Goal: Transaction & Acquisition: Purchase product/service

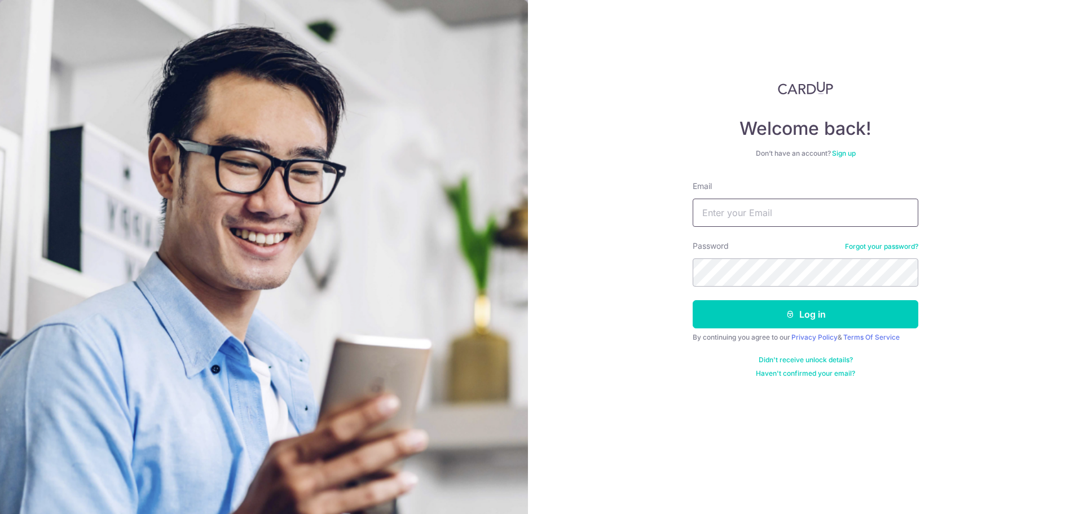
click at [723, 214] on input "Email" at bounding box center [806, 213] width 226 height 28
type input "yijunn@gmail.com"
click at [693, 300] on button "Log in" at bounding box center [806, 314] width 226 height 28
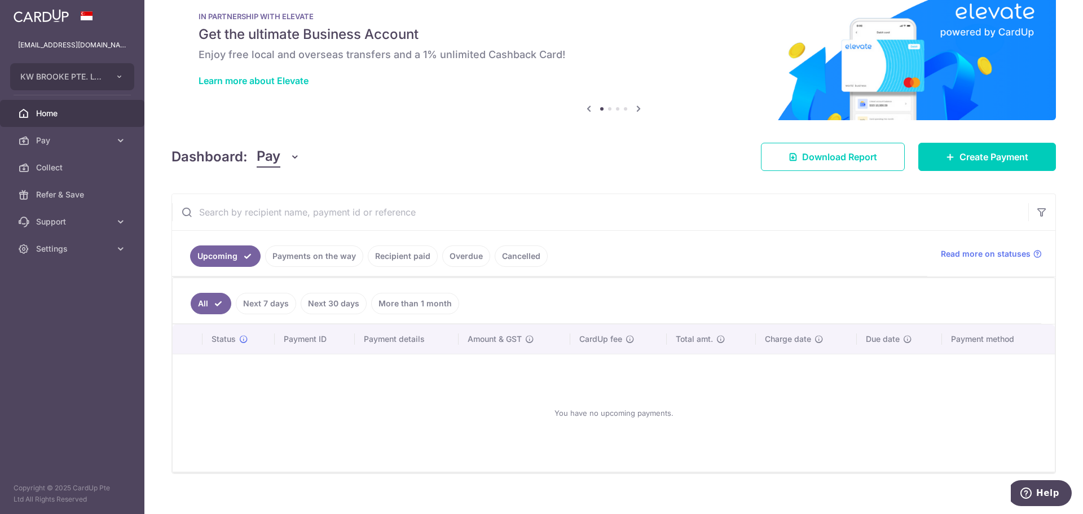
scroll to position [37, 0]
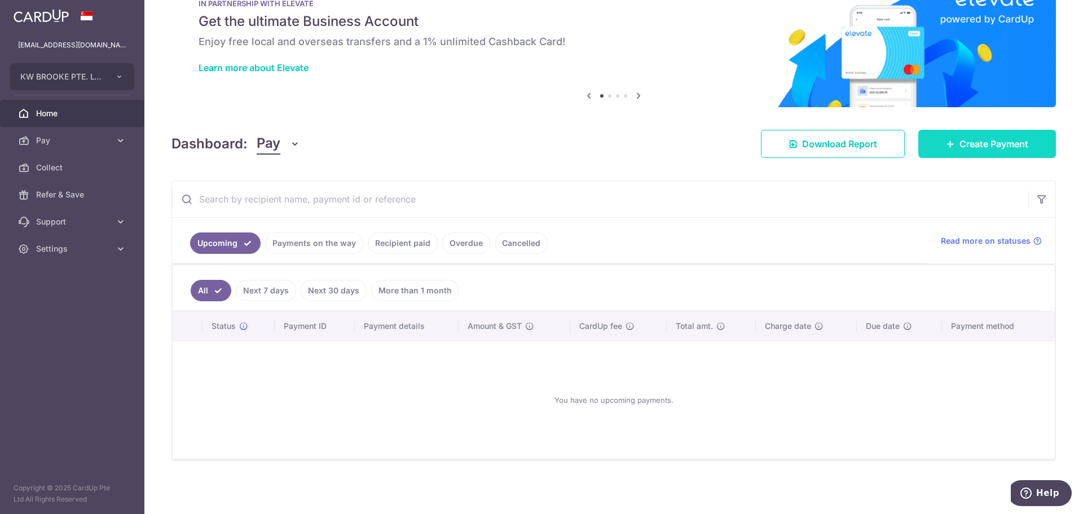
click at [964, 144] on span "Create Payment" at bounding box center [994, 144] width 69 height 14
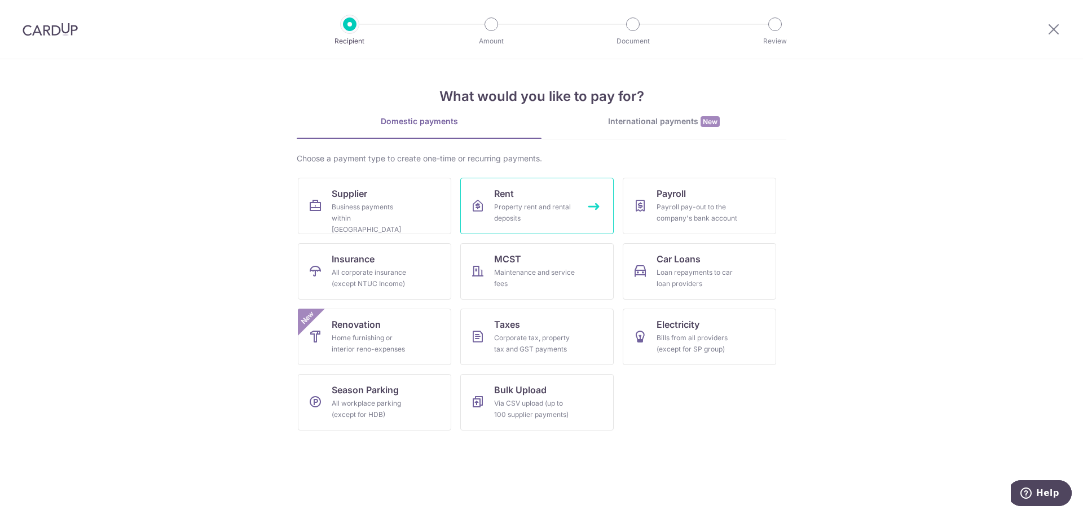
click at [551, 209] on div "Property rent and rental deposits" at bounding box center [534, 212] width 81 height 23
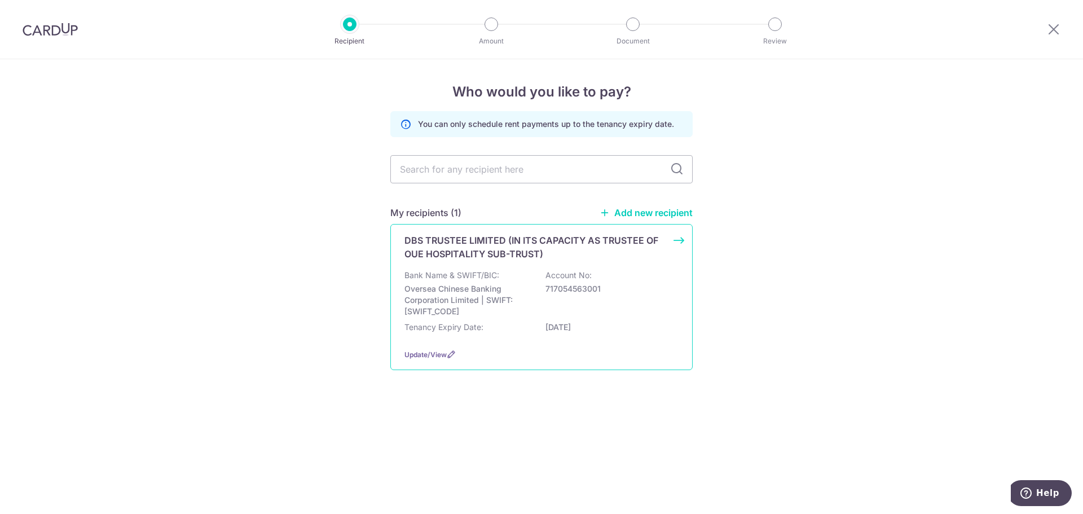
click at [515, 276] on div "Bank Name & SWIFT/BIC: Oversea Chinese Banking Corporation Limited | SWIFT: OCB…" at bounding box center [542, 293] width 274 height 47
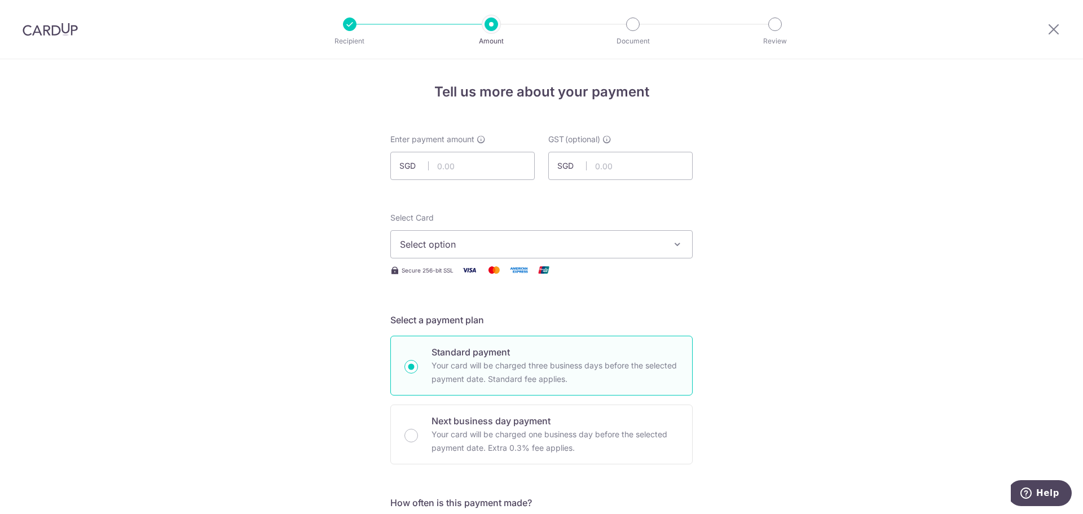
click at [678, 244] on icon "button" at bounding box center [677, 244] width 11 height 11
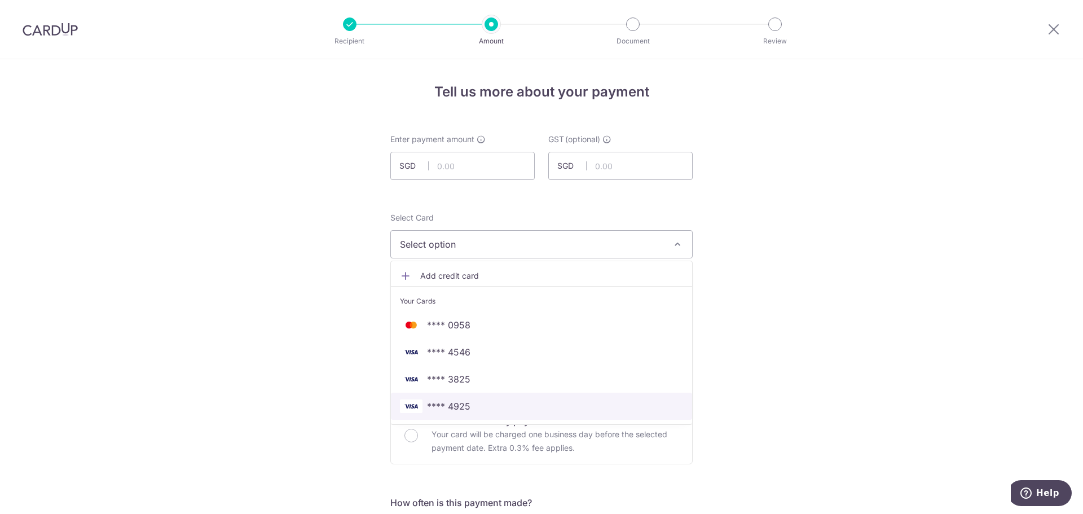
click at [492, 403] on span "**** 4925" at bounding box center [541, 406] width 283 height 14
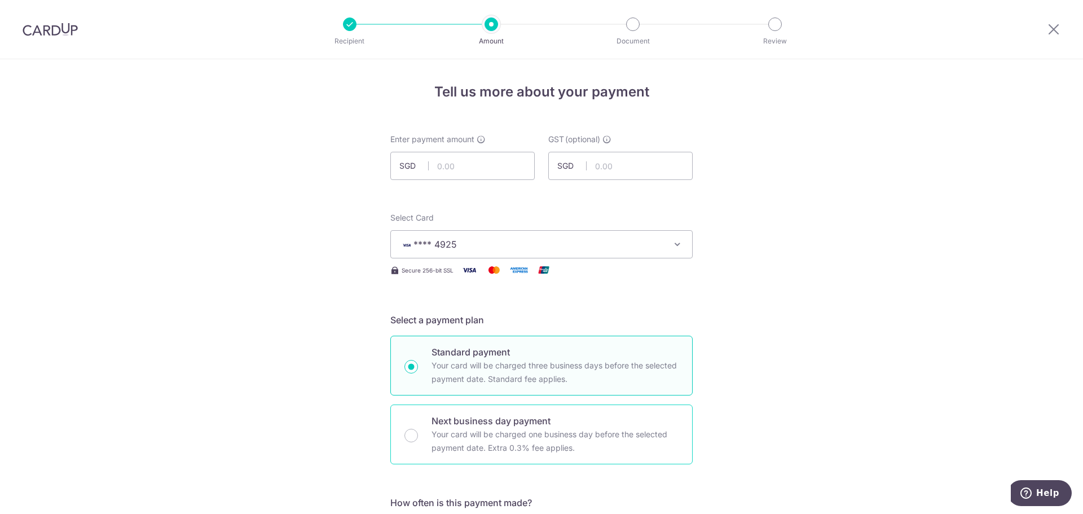
scroll to position [169, 0]
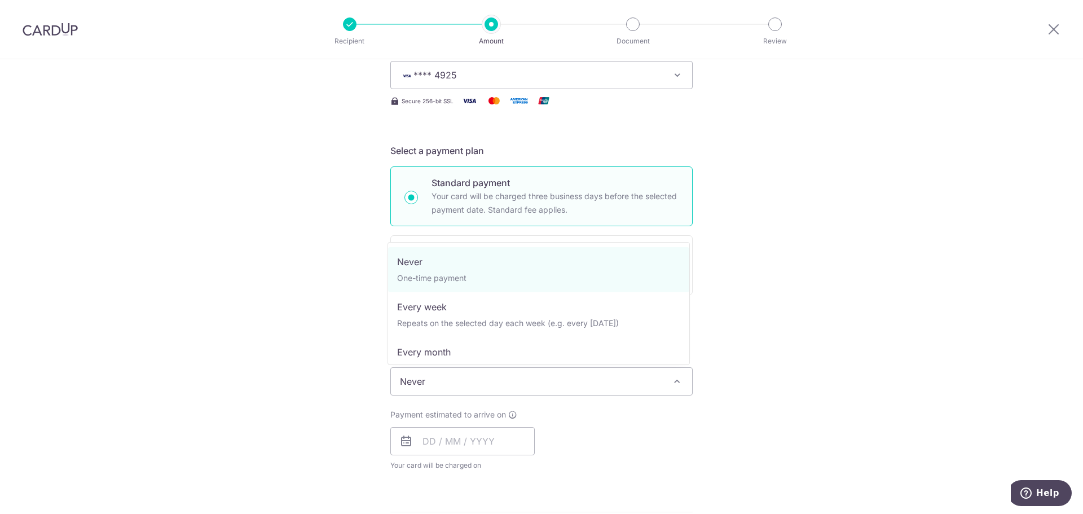
click at [503, 387] on span "Never" at bounding box center [541, 381] width 301 height 27
click at [873, 367] on div "Tell us more about your payment Enter payment amount SGD GST (optional) SGD Sel…" at bounding box center [541, 438] width 1083 height 1096
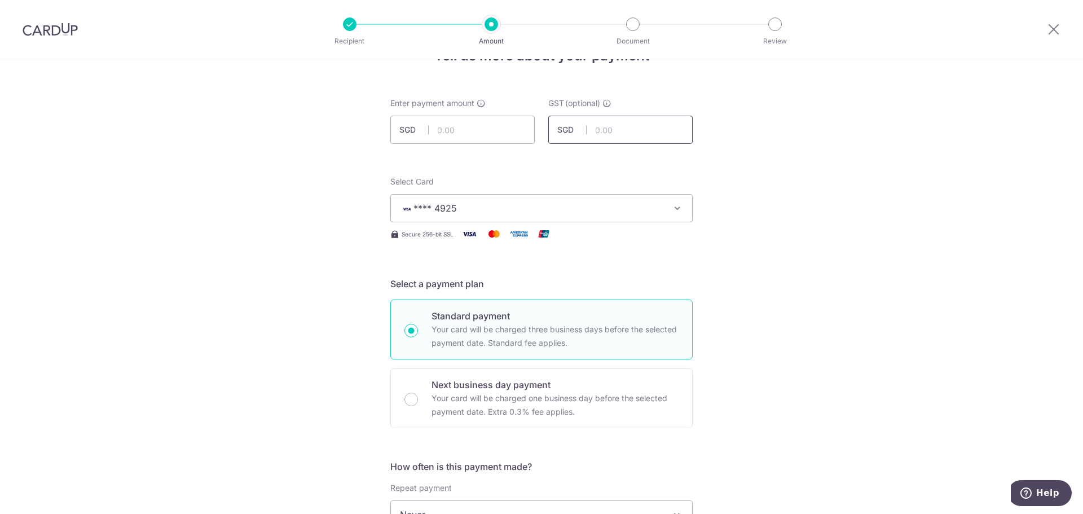
scroll to position [0, 0]
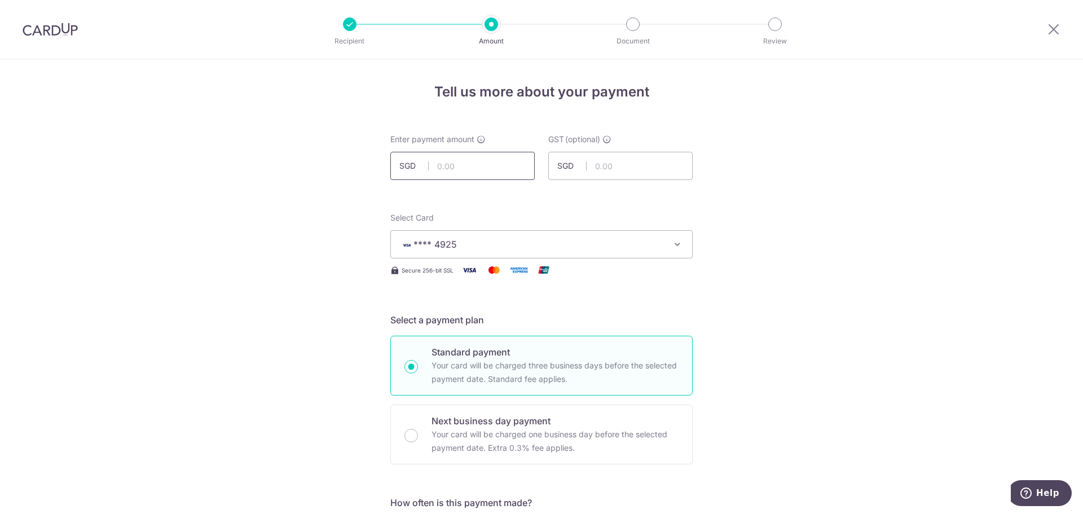
click at [470, 169] on input "text" at bounding box center [462, 166] width 144 height 28
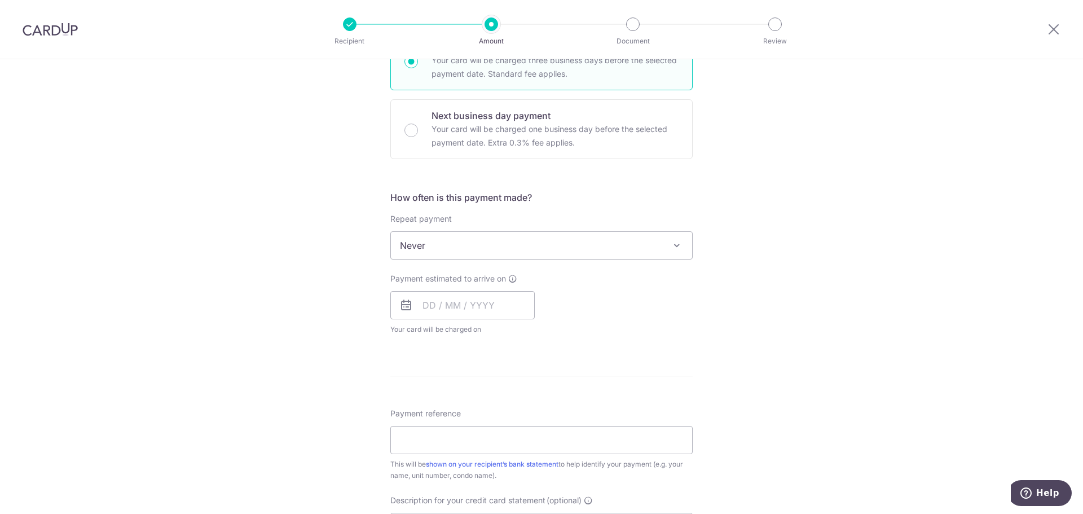
scroll to position [339, 0]
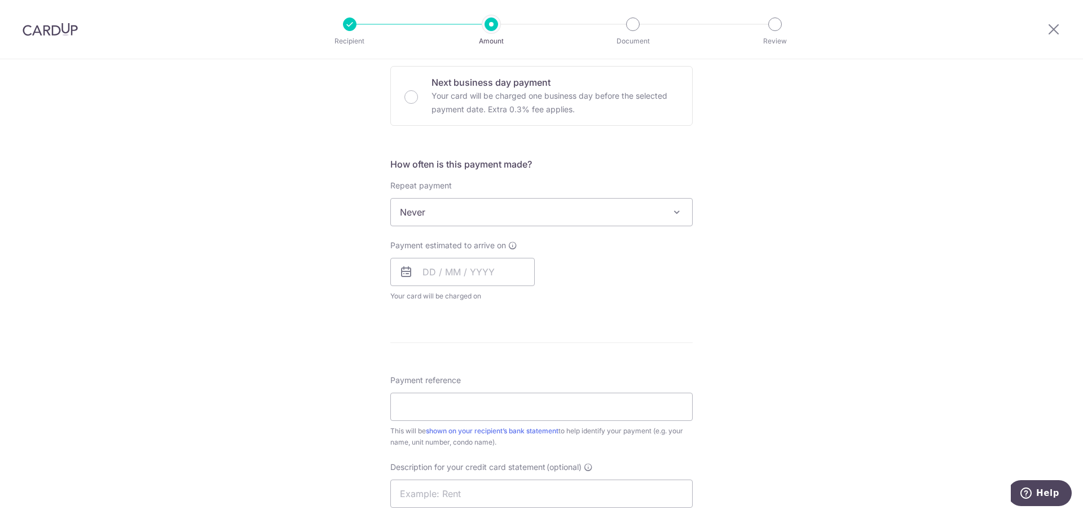
click at [681, 218] on span "Never" at bounding box center [541, 212] width 301 height 27
type input "16,210.01"
click at [833, 234] on div "Tell us more about your payment Enter payment amount SGD 16,210.01 16210.01 GST…" at bounding box center [541, 269] width 1083 height 1096
click at [498, 264] on input "text" at bounding box center [462, 272] width 144 height 28
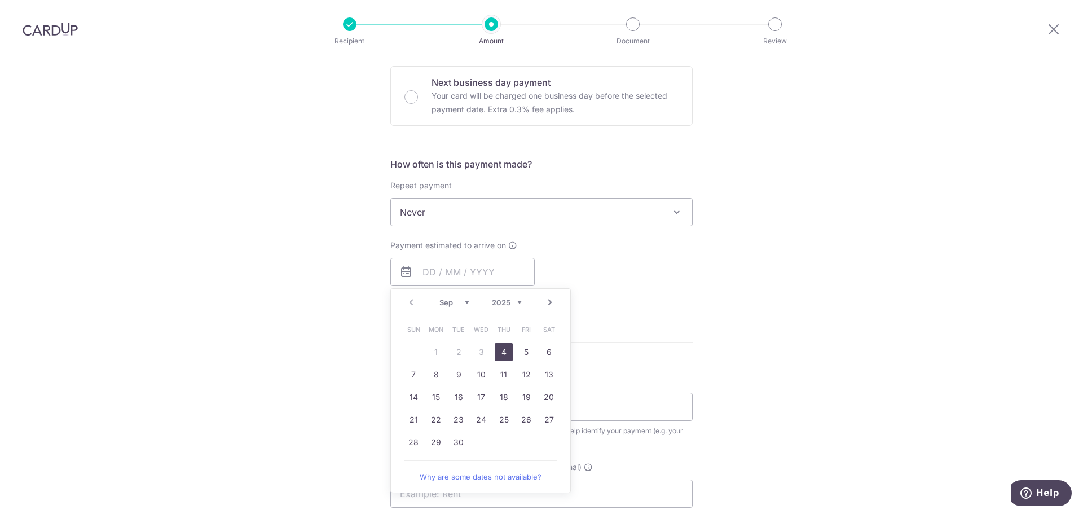
drag, startPoint x: 502, startPoint y: 352, endPoint x: 639, endPoint y: 352, distance: 136.5
click at [502, 352] on link "4" at bounding box center [504, 352] width 18 height 18
type input "[DATE]"
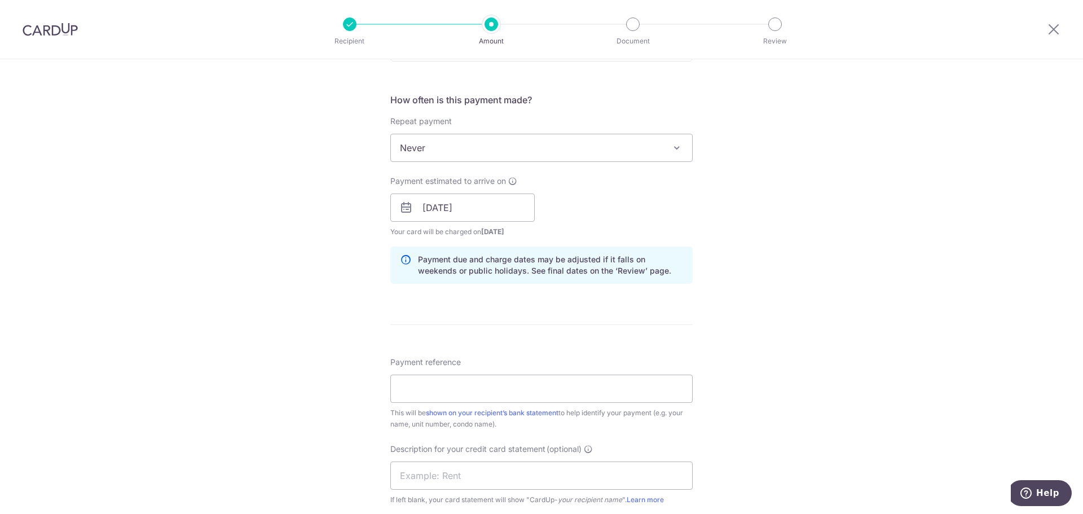
scroll to position [508, 0]
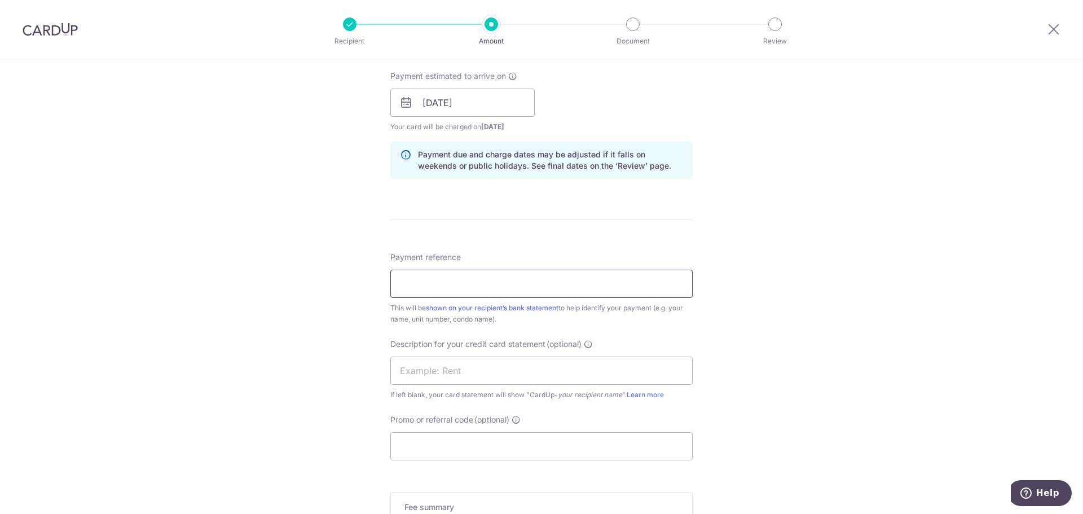
click at [569, 283] on input "Payment reference" at bounding box center [541, 284] width 302 height 28
paste input "1010007605"
click at [394, 277] on input "KW BROOKE PTE LTD INV 1010007605" at bounding box center [541, 284] width 302 height 28
click at [530, 283] on input "RENKW BROOKE PTE LTD INV 1010007605" at bounding box center [541, 284] width 302 height 28
drag, startPoint x: 418, startPoint y: 283, endPoint x: 447, endPoint y: 284, distance: 29.9
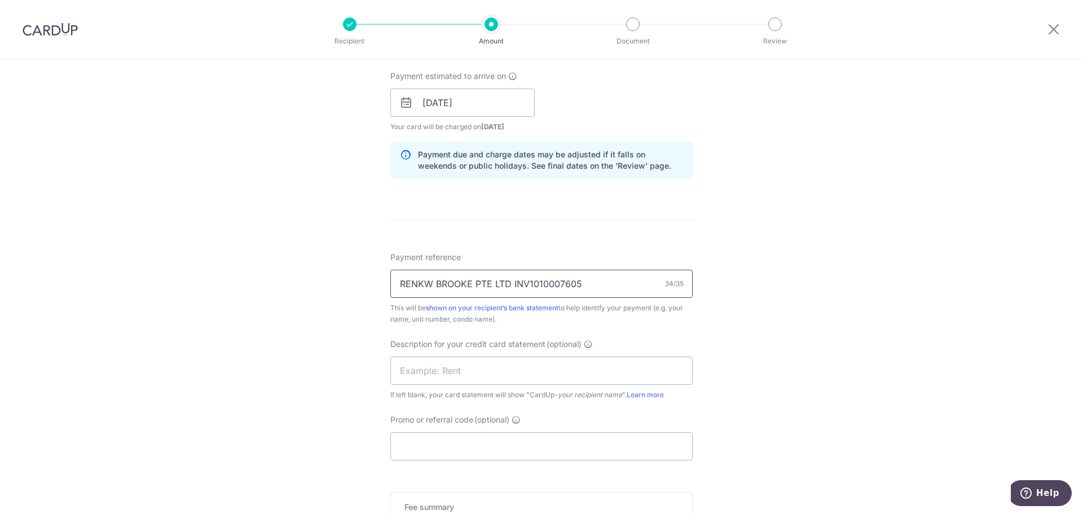
click at [418, 284] on input "RENKW BROOKE PTE LTD INV1010007605" at bounding box center [541, 284] width 302 height 28
click at [534, 283] on input "RENTKW BROOKE PTE LTD INV1010007605" at bounding box center [541, 284] width 302 height 28
drag, startPoint x: 423, startPoint y: 281, endPoint x: 443, endPoint y: 291, distance: 23.2
click at [425, 283] on input "RENTKW BROOKE PTE LTD 1010007605" at bounding box center [541, 284] width 302 height 28
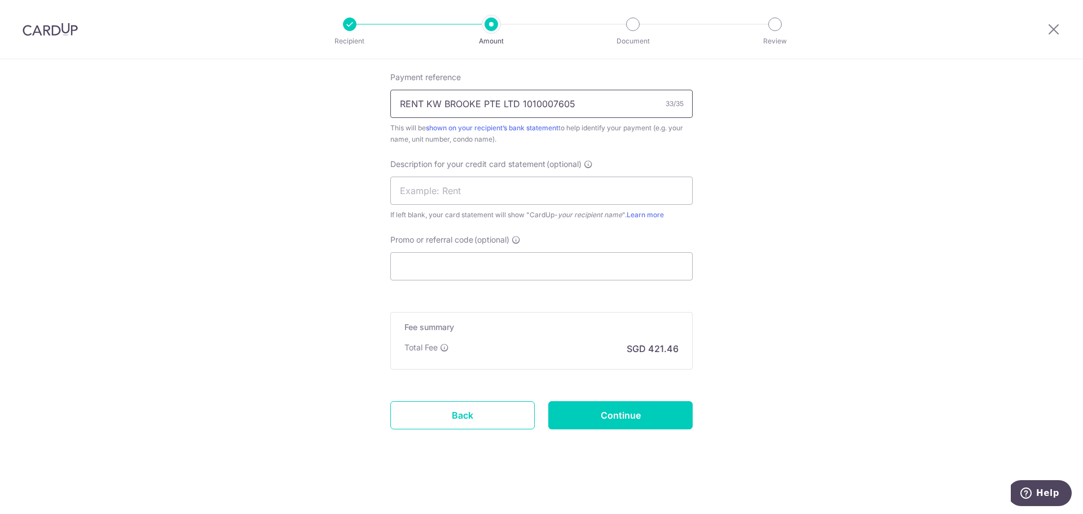
scroll to position [575, 0]
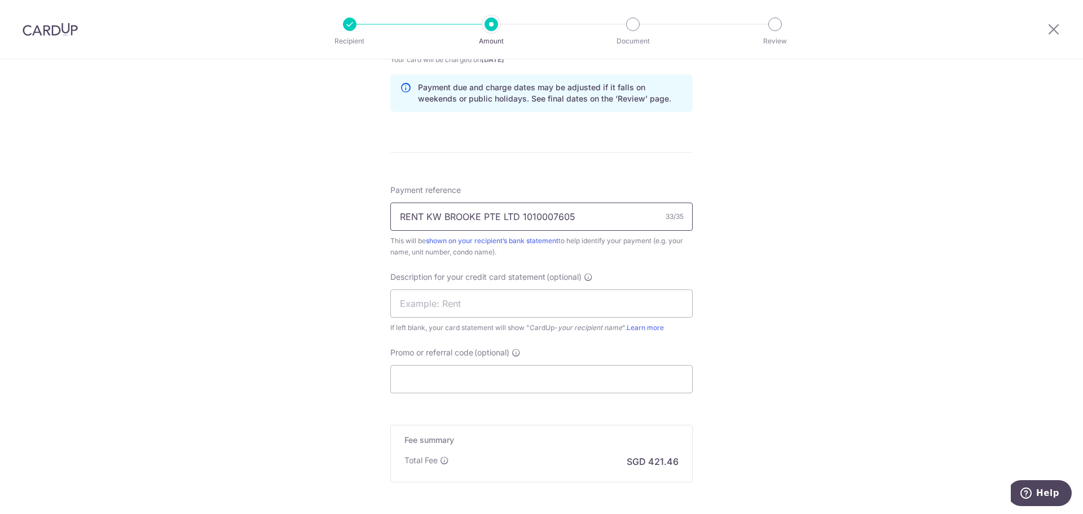
drag, startPoint x: 517, startPoint y: 215, endPoint x: 326, endPoint y: 213, distance: 191.9
click at [326, 213] on div "Tell us more about your payment Enter payment amount SGD 16,210.01 16210.01 GST…" at bounding box center [541, 55] width 1083 height 1143
type input "RENT KW BROOKE PTE LTD 1010007605"
click at [586, 305] on input "text" at bounding box center [541, 303] width 302 height 28
paste input "RENT KW BROOKE"
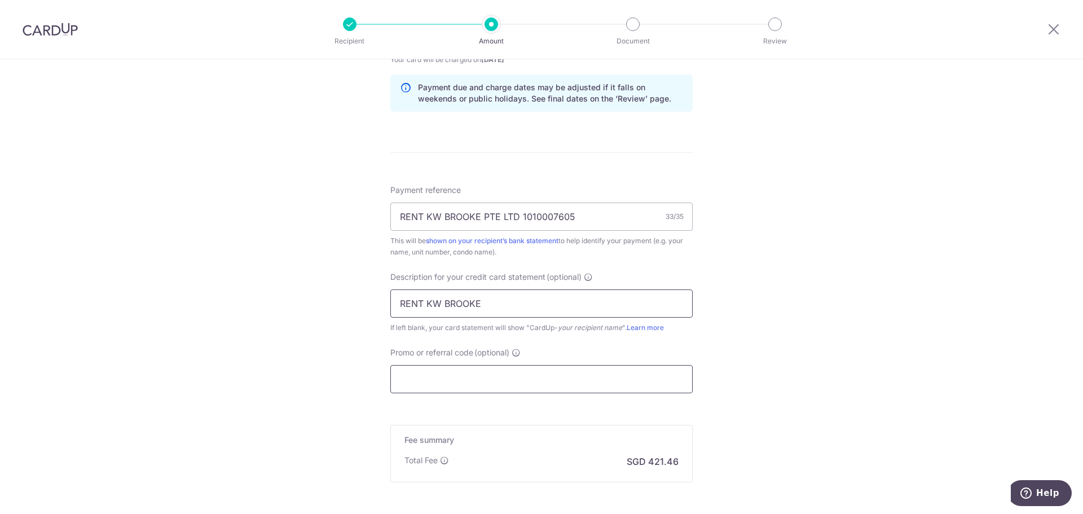
type input "RENT KW BROOKE"
click at [554, 377] on input "Promo or referral code (optional)" at bounding box center [541, 379] width 302 height 28
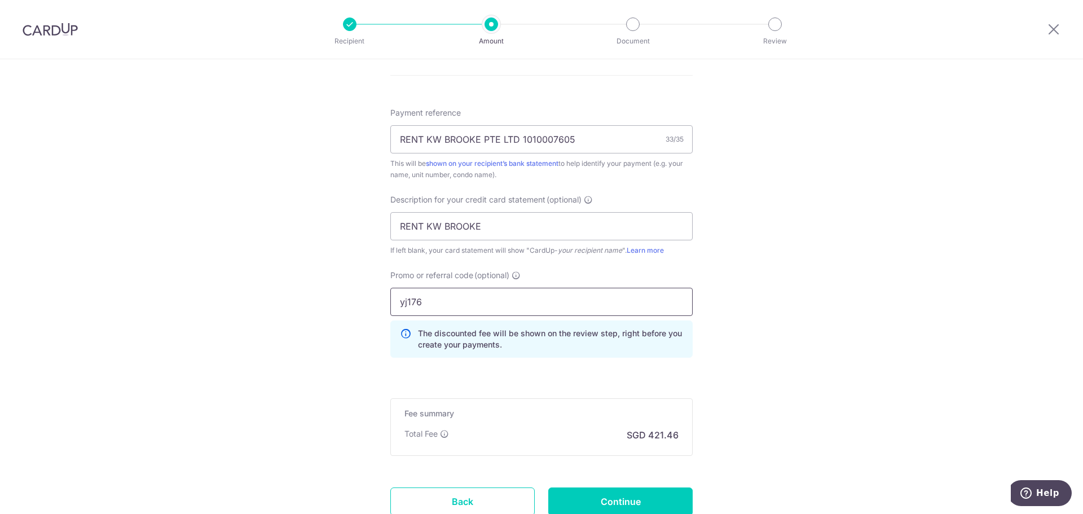
scroll to position [739, 0]
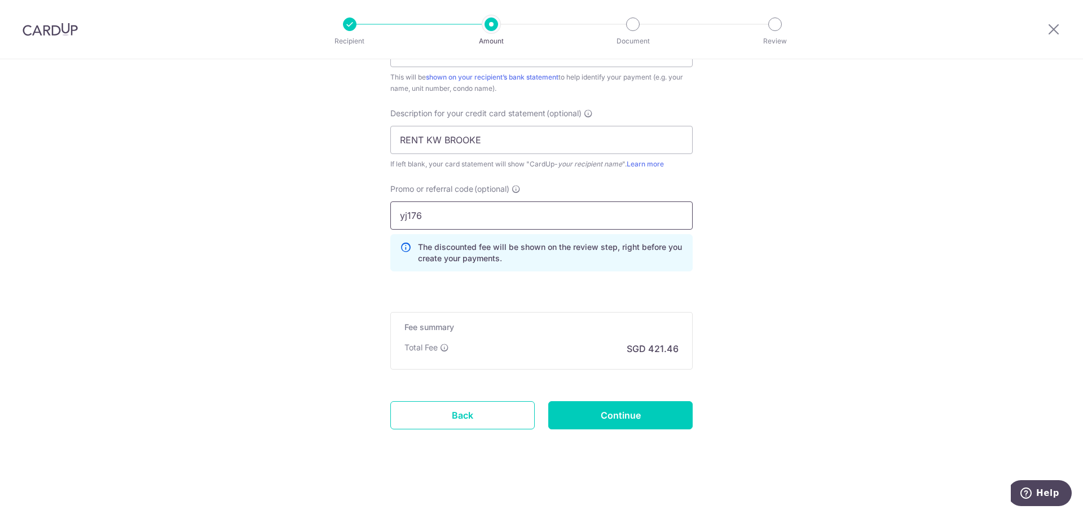
type input "yj176"
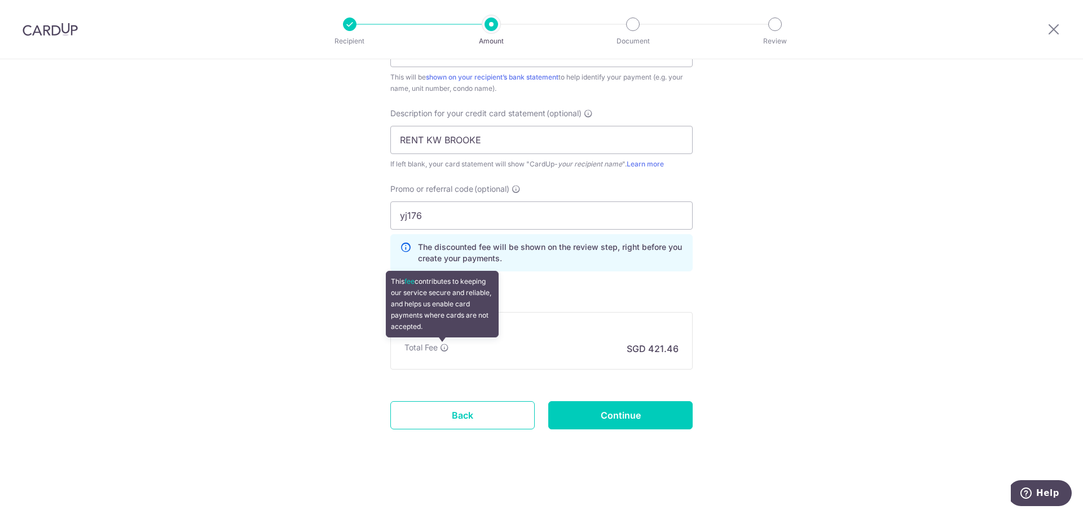
click at [441, 349] on icon at bounding box center [444, 347] width 9 height 9
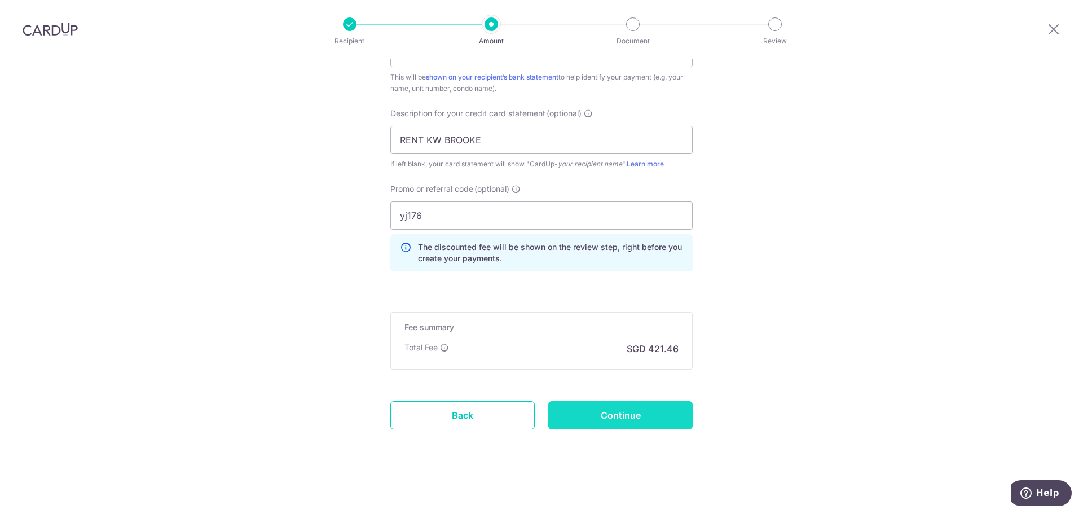
click at [600, 412] on input "Continue" at bounding box center [620, 415] width 144 height 28
type input "Create Schedule"
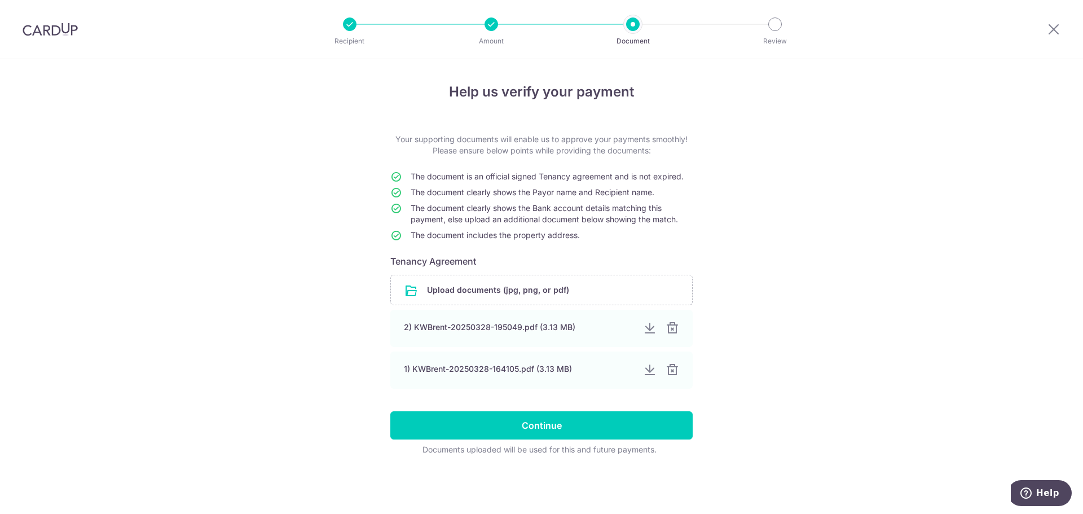
click at [346, 24] on div at bounding box center [350, 24] width 14 height 14
click at [500, 291] on input "file" at bounding box center [541, 289] width 301 height 29
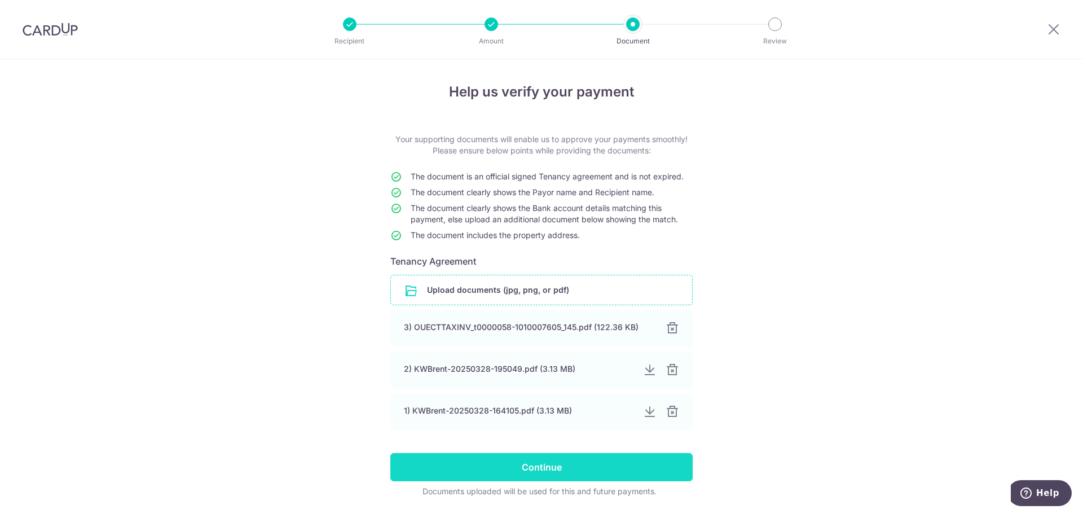
click at [579, 465] on input "Continue" at bounding box center [541, 467] width 302 height 28
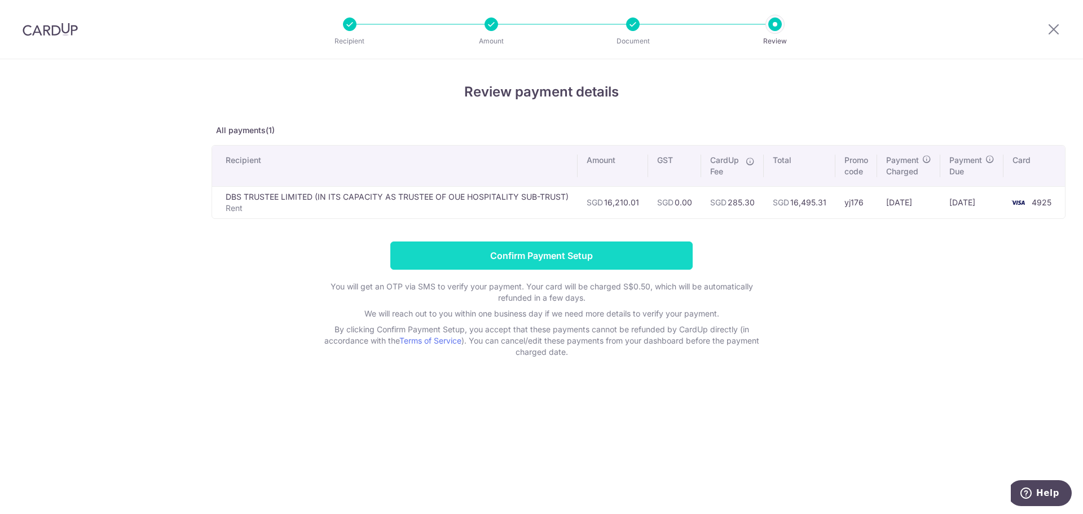
click at [640, 261] on input "Confirm Payment Setup" at bounding box center [541, 255] width 302 height 28
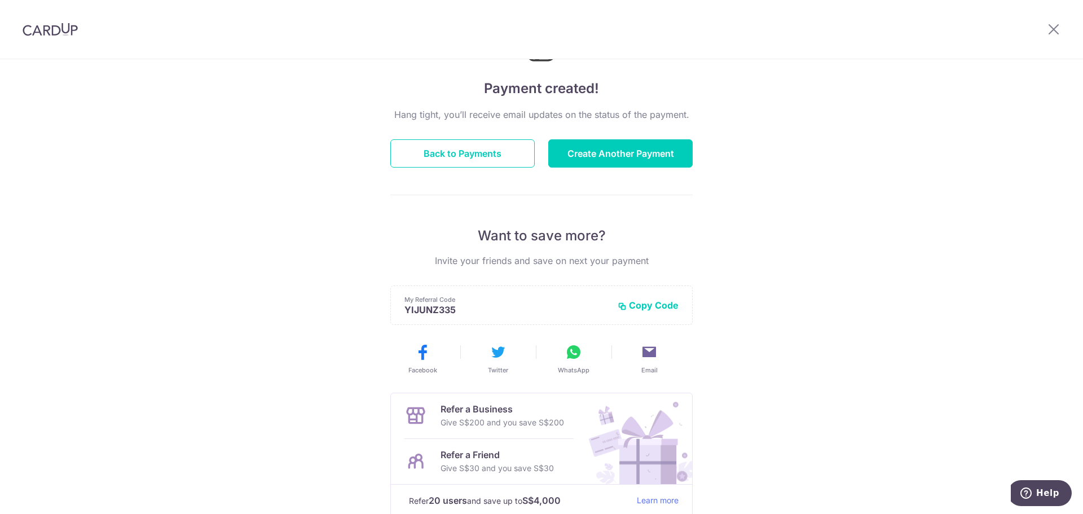
scroll to position [148, 0]
